Goal: Task Accomplishment & Management: Use online tool/utility

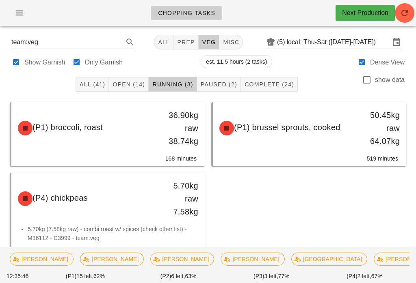
scroll to position [12, 0]
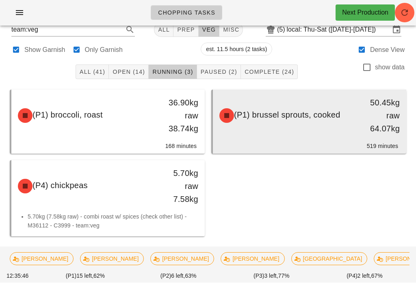
click at [298, 115] on span "(P1) brussel sprouts, cooked" at bounding box center [287, 115] width 106 height 9
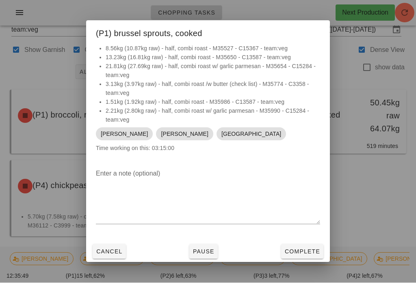
click at [215, 258] on button "Pause" at bounding box center [203, 252] width 28 height 15
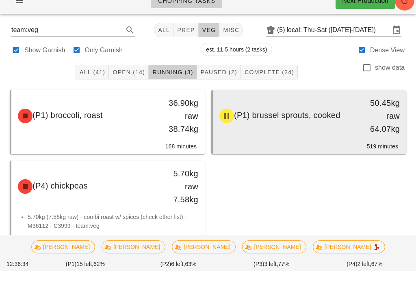
scroll to position [12, 0]
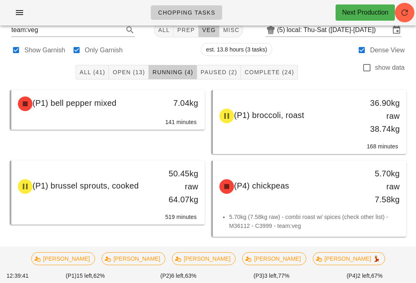
click at [219, 25] on ul "Chopping Tasks" at bounding box center [184, 12] width 86 height 29
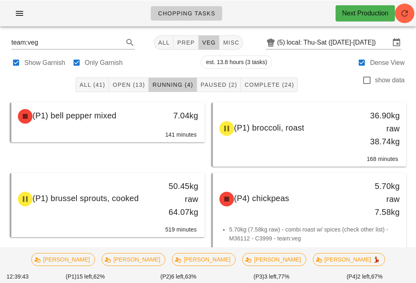
click at [223, 40] on span "misc" at bounding box center [231, 42] width 17 height 6
type input "team:misc"
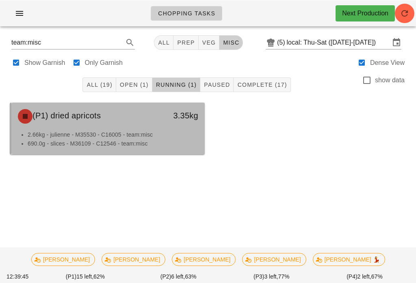
click at [128, 139] on li "690.0g - slices - M36109 - C12546 - team:misc" at bounding box center [113, 143] width 171 height 9
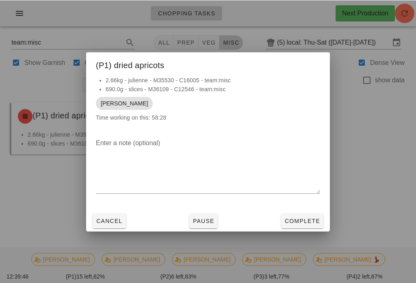
click at [294, 223] on span "Complete" at bounding box center [302, 221] width 36 height 6
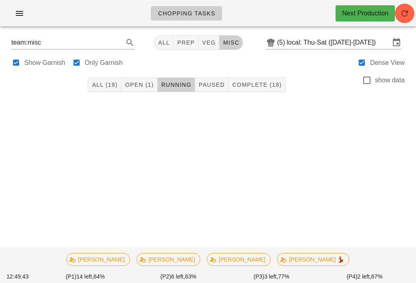
click at [224, 85] on span "Paused" at bounding box center [211, 84] width 26 height 6
click at [223, 42] on span "misc" at bounding box center [231, 42] width 17 height 6
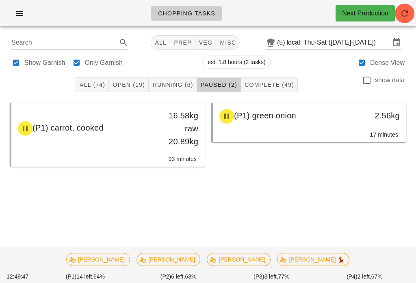
click at [208, 38] on button "veg" at bounding box center [205, 42] width 21 height 15
type input "team:veg"
click at [184, 86] on span "Running (4)" at bounding box center [172, 84] width 41 height 6
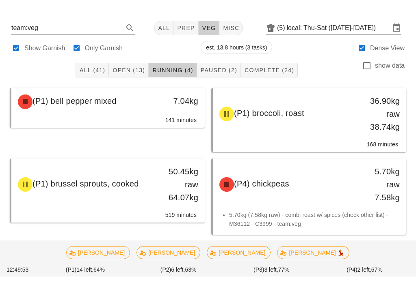
scroll to position [12, 0]
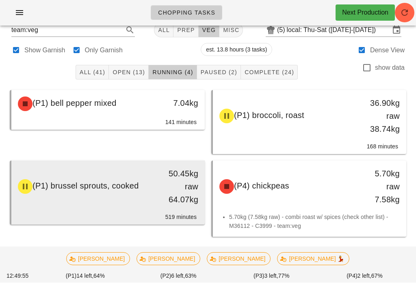
click at [129, 189] on span "(P1) brussel sprouts, cooked" at bounding box center [85, 186] width 106 height 9
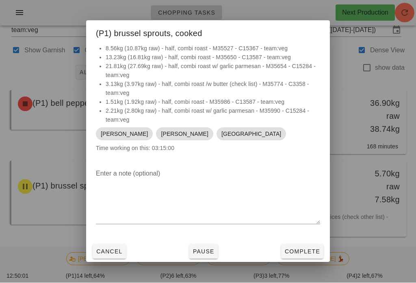
click at [364, 242] on div at bounding box center [208, 141] width 416 height 283
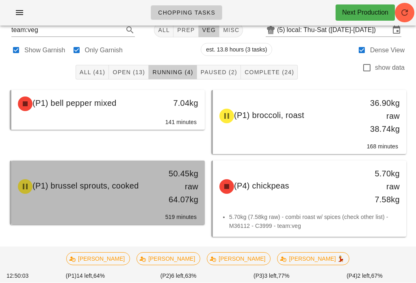
click at [34, 183] on span "(P1) brussel sprouts, cooked" at bounding box center [85, 186] width 106 height 9
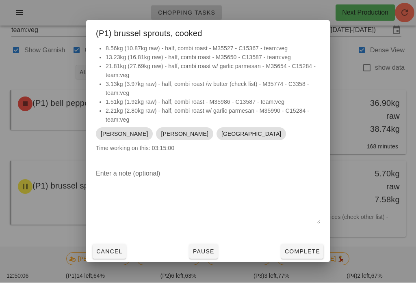
click at [202, 255] on span "Pause" at bounding box center [204, 252] width 22 height 6
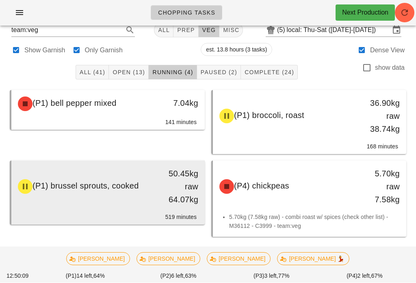
click at [24, 187] on icon "button" at bounding box center [25, 187] width 10 height 10
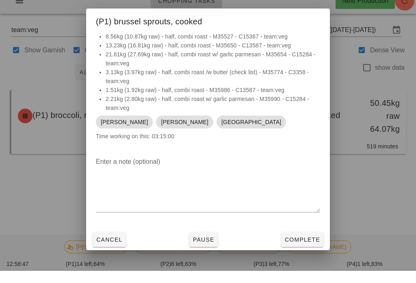
click at [113, 251] on button "Cancel" at bounding box center [109, 252] width 33 height 15
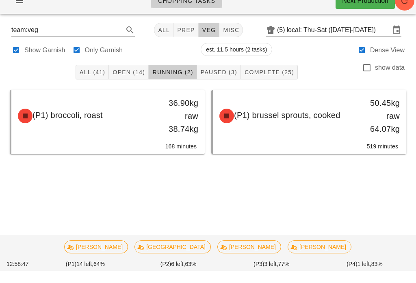
click at [113, 264] on div "[PERSON_NAME] Milan [PERSON_NAME] [PERSON_NAME]" at bounding box center [208, 259] width 406 height 23
click at [138, 81] on span "Open (14)" at bounding box center [128, 84] width 33 height 6
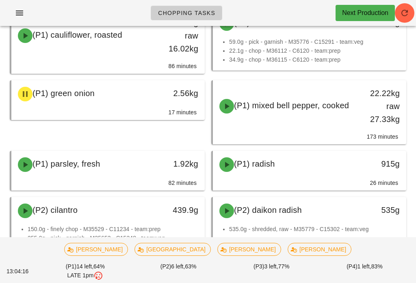
scroll to position [179, 0]
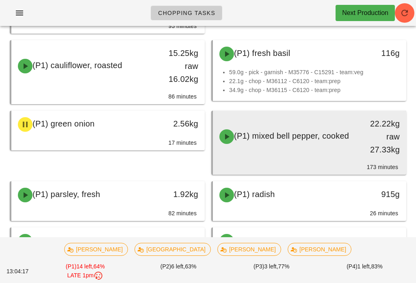
click at [288, 137] on div "(P1) mixed bell pepper, cooked" at bounding box center [285, 137] width 143 height 24
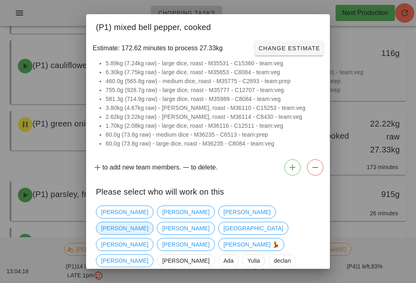
click at [148, 223] on span "[PERSON_NAME]" at bounding box center [124, 229] width 47 height 12
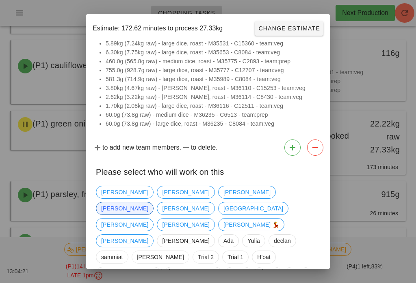
scroll to position [19, 0]
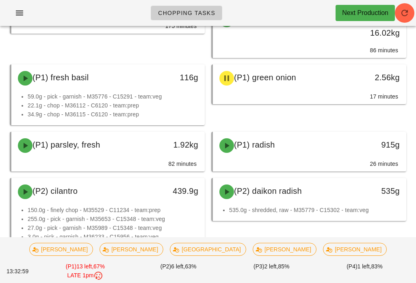
scroll to position [181, 0]
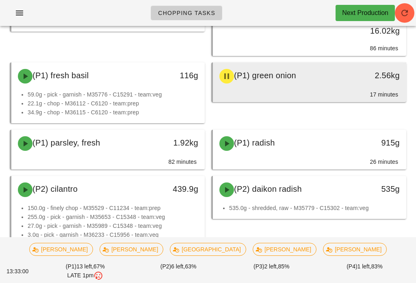
click at [348, 81] on div "(P1) green onion" at bounding box center [285, 76] width 143 height 24
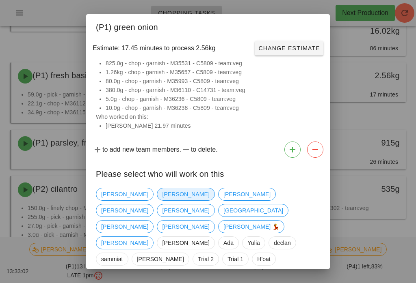
click at [162, 193] on span "[PERSON_NAME]" at bounding box center [185, 194] width 47 height 12
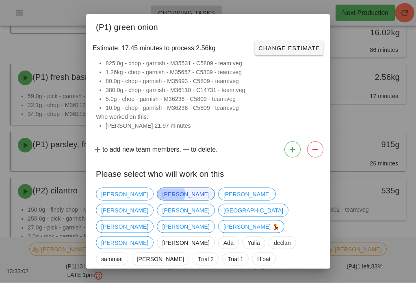
scroll to position [178, 0]
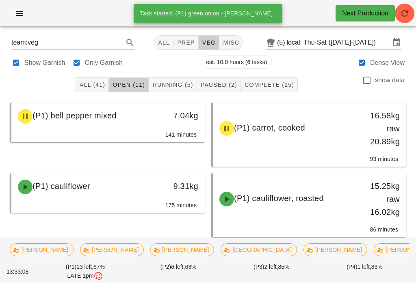
click at [279, 80] on button "Complete (25)" at bounding box center [269, 84] width 57 height 15
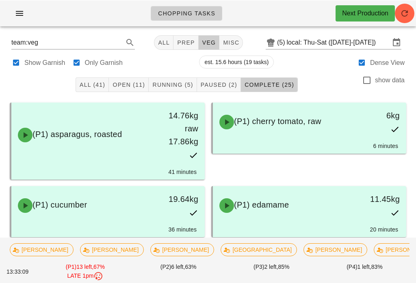
click at [214, 84] on span "Paused (2)" at bounding box center [218, 84] width 37 height 6
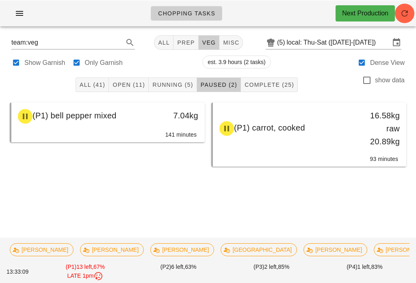
click at [178, 85] on span "Running (5)" at bounding box center [172, 84] width 41 height 6
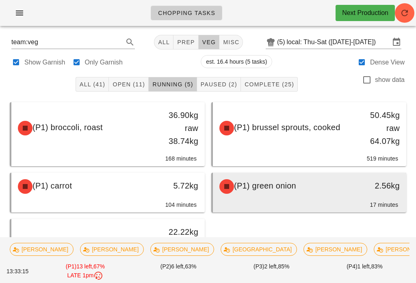
click at [326, 188] on div "(P1) green onion" at bounding box center [285, 187] width 143 height 24
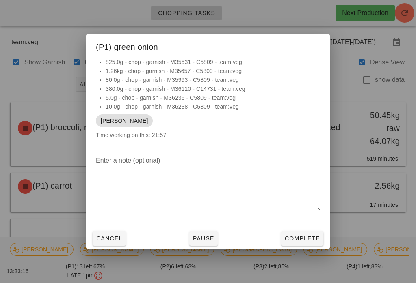
click at [318, 188] on div at bounding box center [208, 141] width 416 height 283
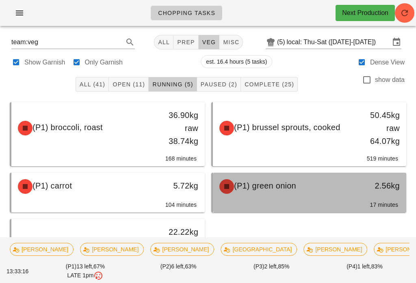
click at [320, 197] on div "(P1) green onion" at bounding box center [285, 187] width 143 height 24
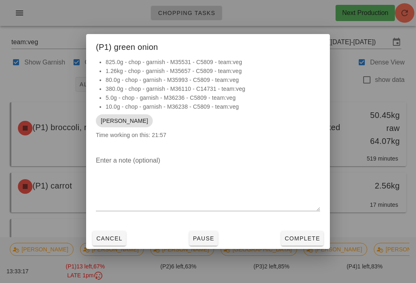
click at [310, 232] on button "Complete" at bounding box center [302, 239] width 42 height 15
